Goal: Task Accomplishment & Management: Manage account settings

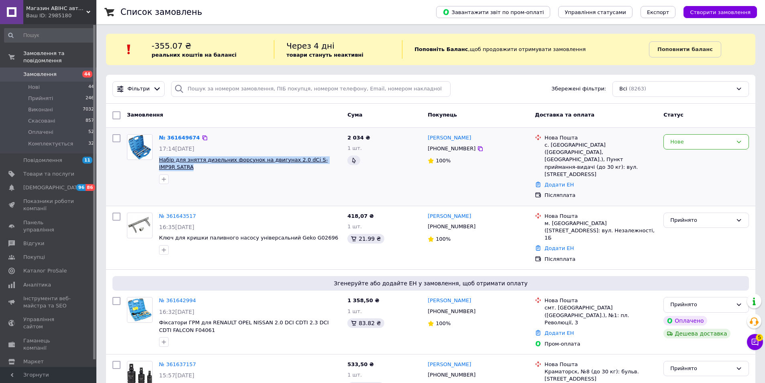
drag, startPoint x: 338, startPoint y: 161, endPoint x: 159, endPoint y: 158, distance: 178.8
click at [159, 158] on span "Набір для зняття дизельних форсунок на двигунах 2.0 dCi S-IMP9R SATRA" at bounding box center [250, 163] width 182 height 15
drag, startPoint x: 176, startPoint y: 158, endPoint x: 181, endPoint y: 157, distance: 4.9
copy span "Набір для зняття дизельних форсунок на двигунах 2.0 dCi S-IMP9R SATRA"
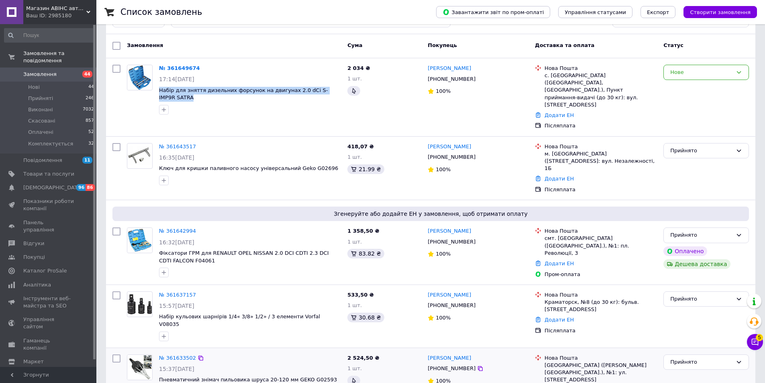
scroll to position [161, 0]
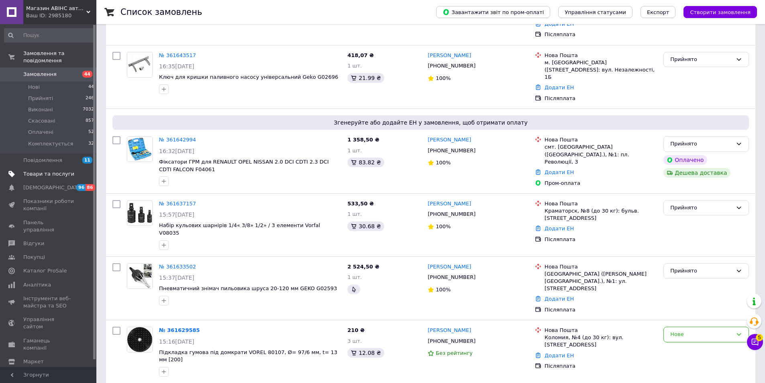
click at [53, 170] on span "Товари та послуги" at bounding box center [48, 173] width 51 height 7
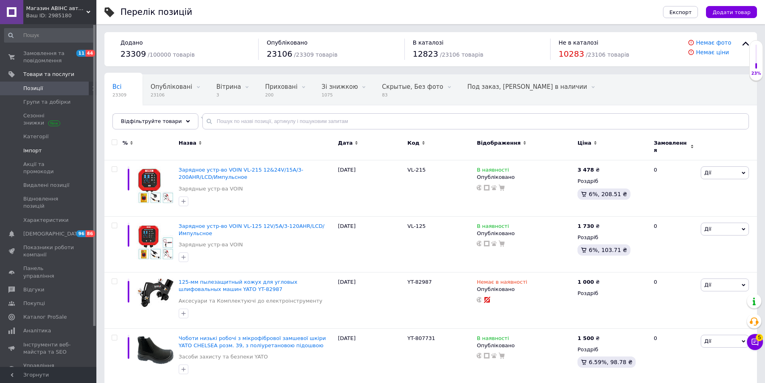
click at [49, 151] on span "Імпорт" at bounding box center [48, 150] width 51 height 7
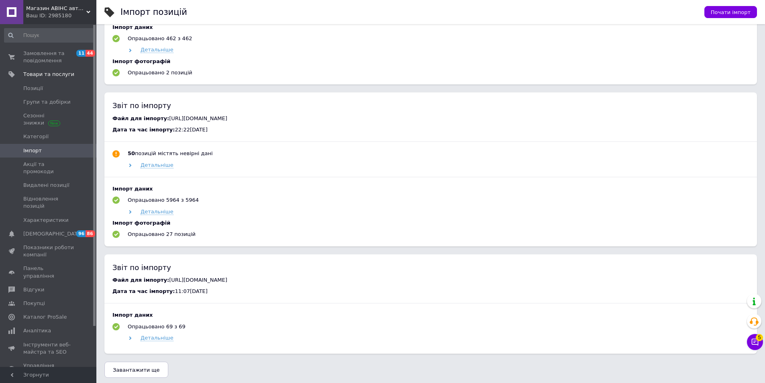
scroll to position [402, 0]
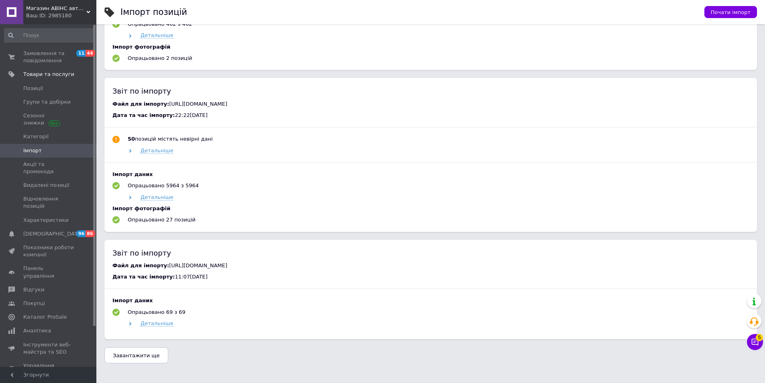
click at [169, 268] on span "https://toolsgrad.com.ua/products_feed.xml?hash_tag=5083daddd8a595506f241bfa1db…" at bounding box center [198, 265] width 58 height 6
drag, startPoint x: 161, startPoint y: 268, endPoint x: 637, endPoint y: 274, distance: 476.5
click at [637, 269] on div "Файл для імпорту: https://toolsgrad.com.ua/products_feed.xml?hash_tag=5083daddd…" at bounding box center [430, 265] width 637 height 7
copy span "https://toolsgrad.com.ua/products_feed.xml?hash_tag=5083daddd8a595506f241bfa1db…"
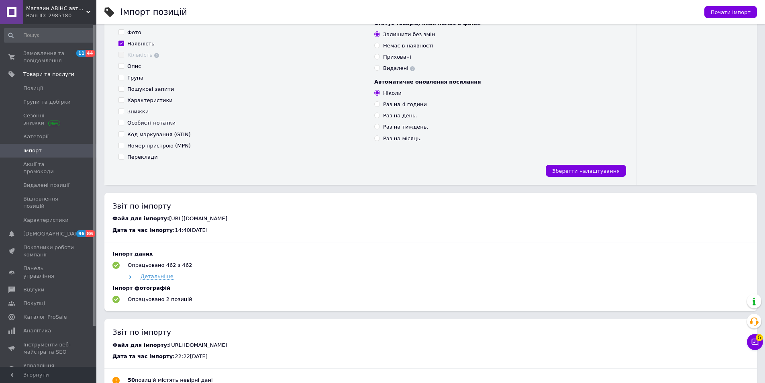
scroll to position [0, 0]
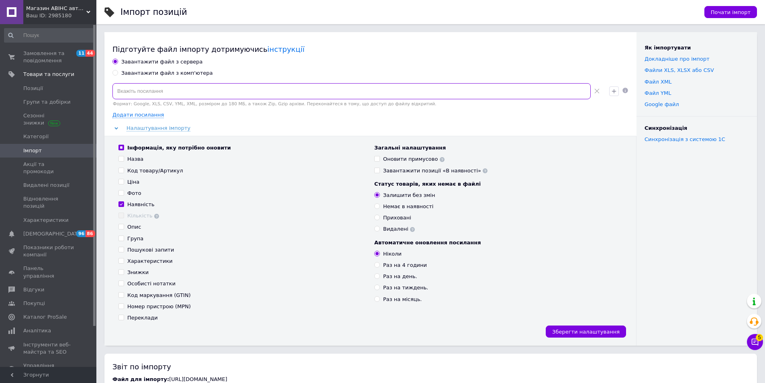
click at [181, 88] on input at bounding box center [351, 91] width 478 height 16
paste input "https://toolsgrad.com.ua/products_feed.xml?hash_tag=5083daddd8a595506f241bfa1db…"
type input "https://toolsgrad.com.ua/products_feed.xml?hash_tag=5083daddd8a595506f241bfa1db…"
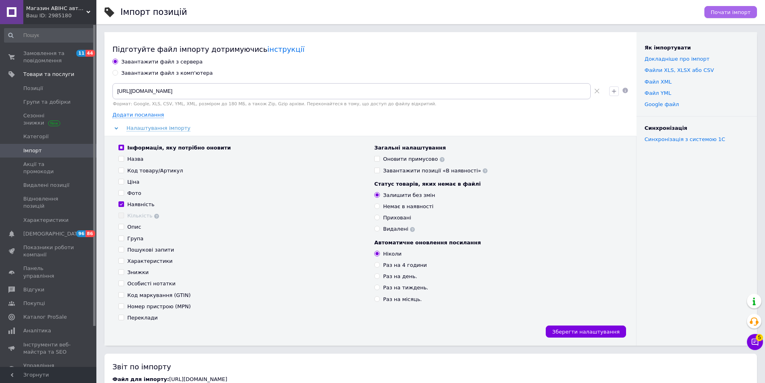
click at [728, 12] on span "Почати імпорт" at bounding box center [731, 12] width 40 height 6
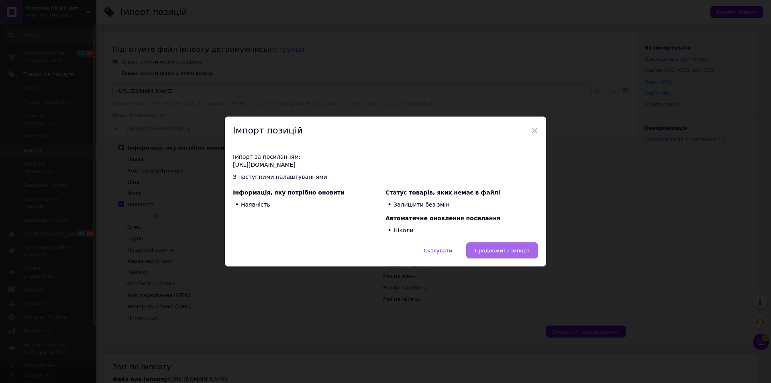
click at [521, 249] on span "Продовжити імпорт" at bounding box center [502, 250] width 55 height 6
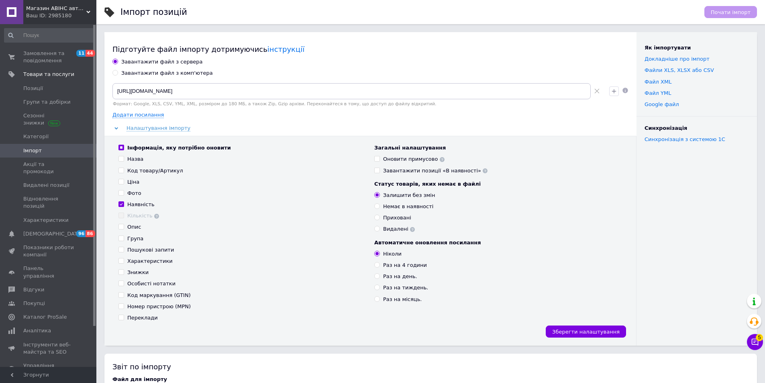
scroll to position [121, 0]
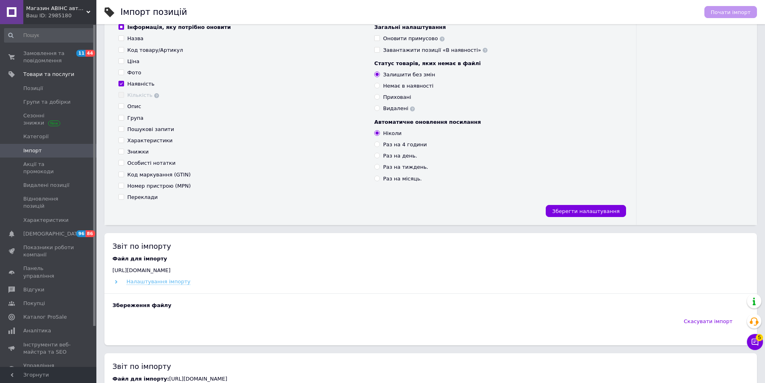
click at [173, 284] on span "Налаштування імпорту" at bounding box center [159, 281] width 64 height 6
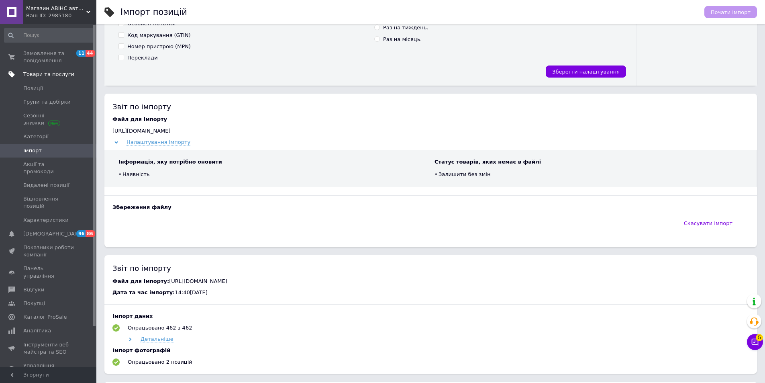
scroll to position [201, 0]
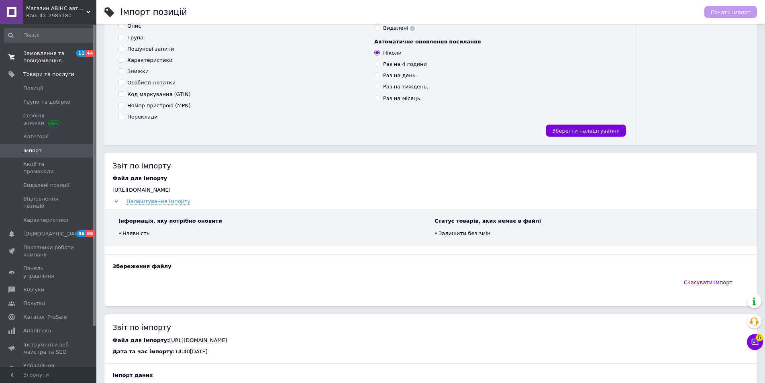
click at [63, 54] on span "Замовлення та повідомлення" at bounding box center [48, 57] width 51 height 14
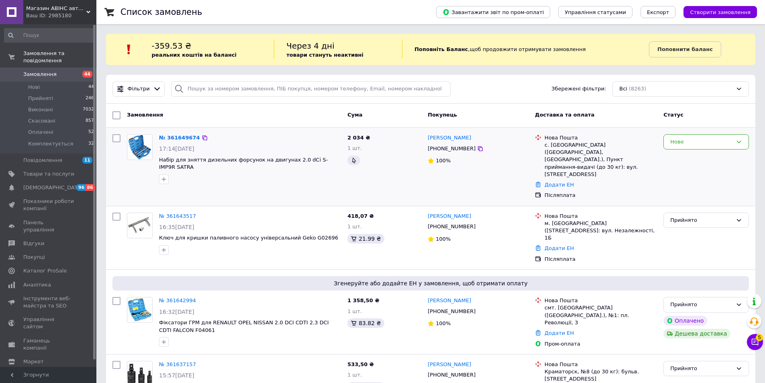
click at [687, 132] on div "Нове" at bounding box center [706, 167] width 92 height 72
click at [697, 143] on div "Нове" at bounding box center [701, 142] width 62 height 8
click at [691, 188] on li "Скасовано" at bounding box center [706, 188] width 85 height 15
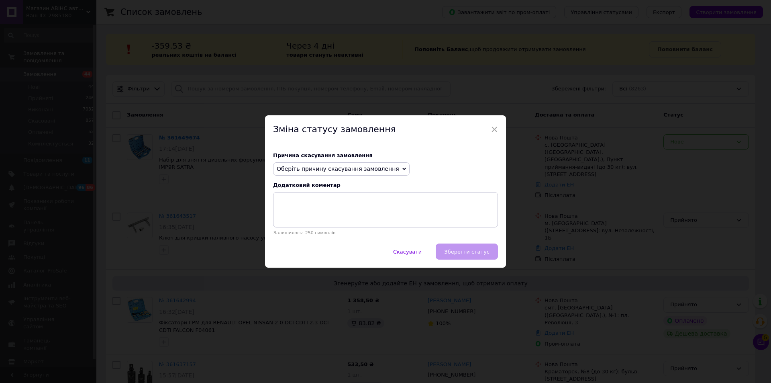
click at [347, 169] on span "Оберіть причину скасування замовлення" at bounding box center [338, 169] width 123 height 6
click at [321, 182] on li "Немає в наявності" at bounding box center [342, 184] width 136 height 11
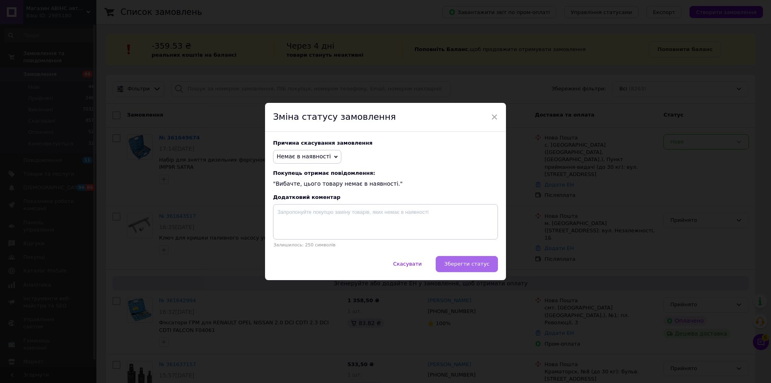
click at [466, 270] on button "Зберегти статус" at bounding box center [467, 264] width 62 height 16
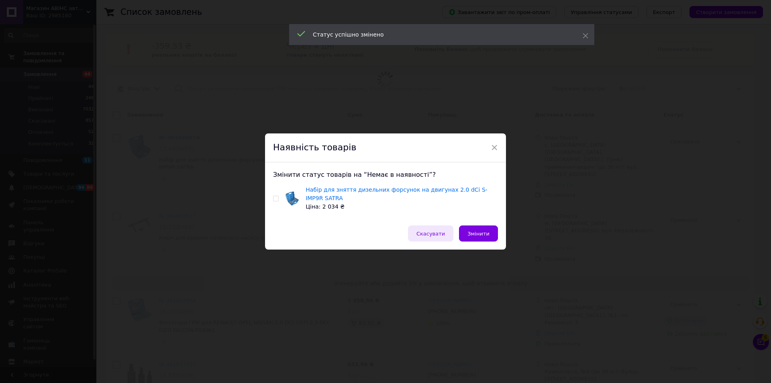
click at [438, 231] on span "Скасувати" at bounding box center [431, 234] width 29 height 6
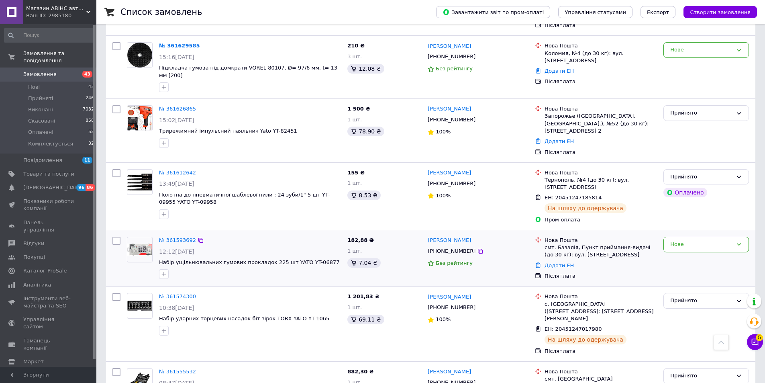
scroll to position [482, 0]
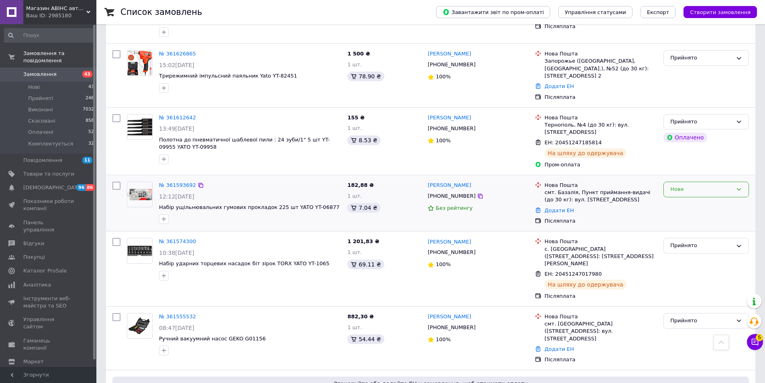
click at [711, 185] on div "Нове" at bounding box center [701, 189] width 62 height 8
click at [703, 199] on li "Прийнято" at bounding box center [706, 206] width 85 height 15
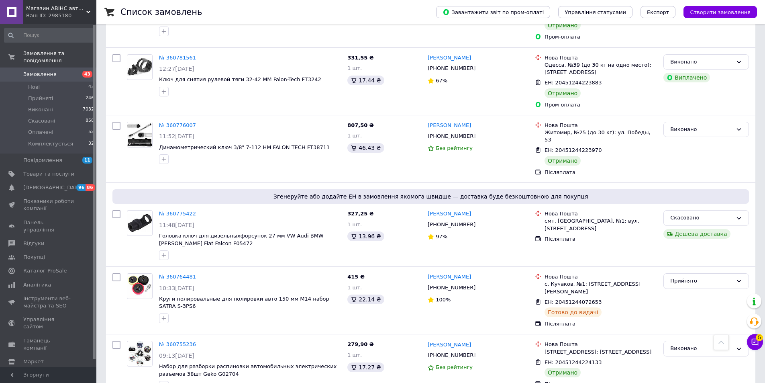
scroll to position [5154, 0]
